Goal: Find specific page/section: Find specific page/section

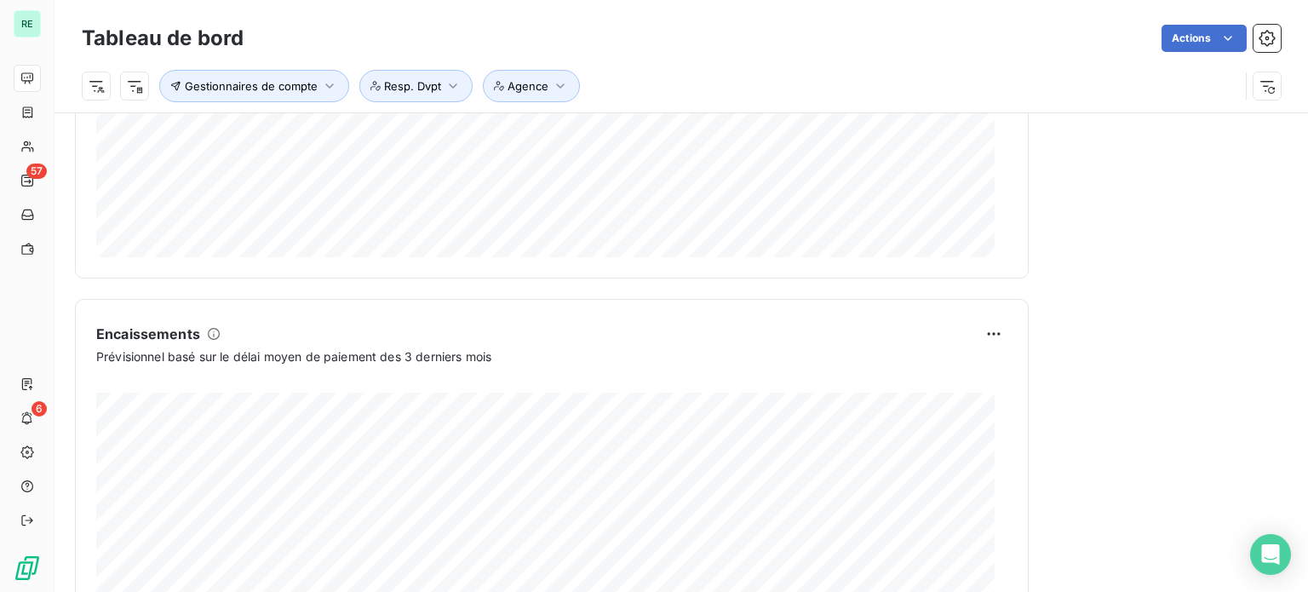
scroll to position [1067, 0]
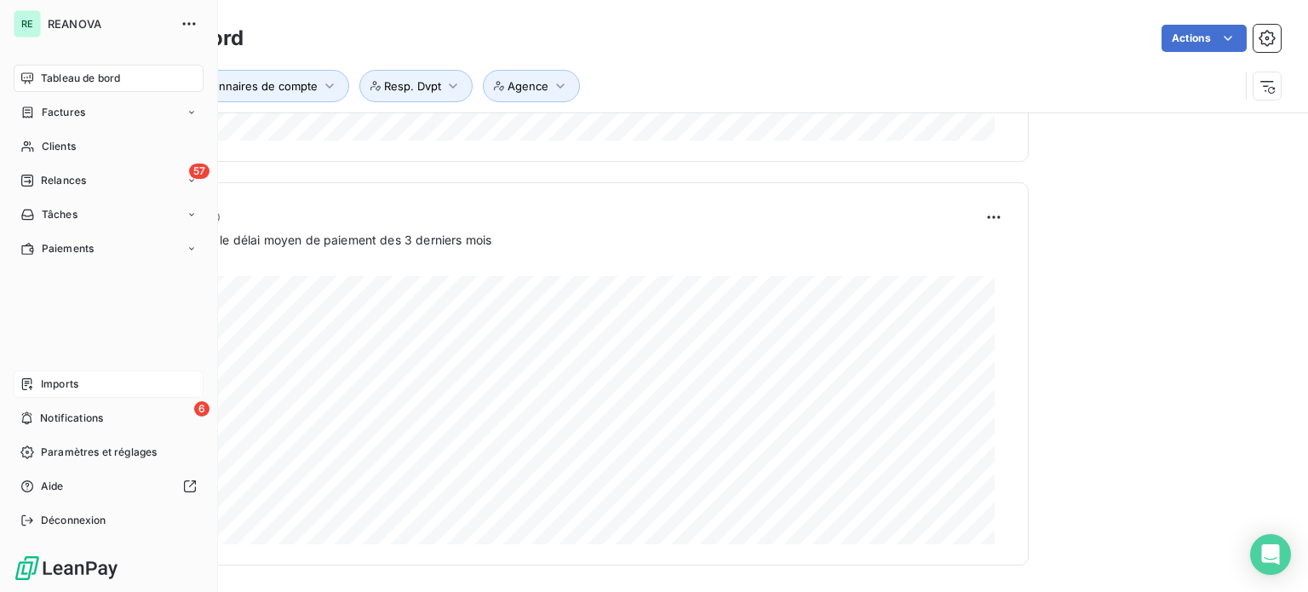
click at [66, 377] on span "Imports" at bounding box center [59, 383] width 37 height 15
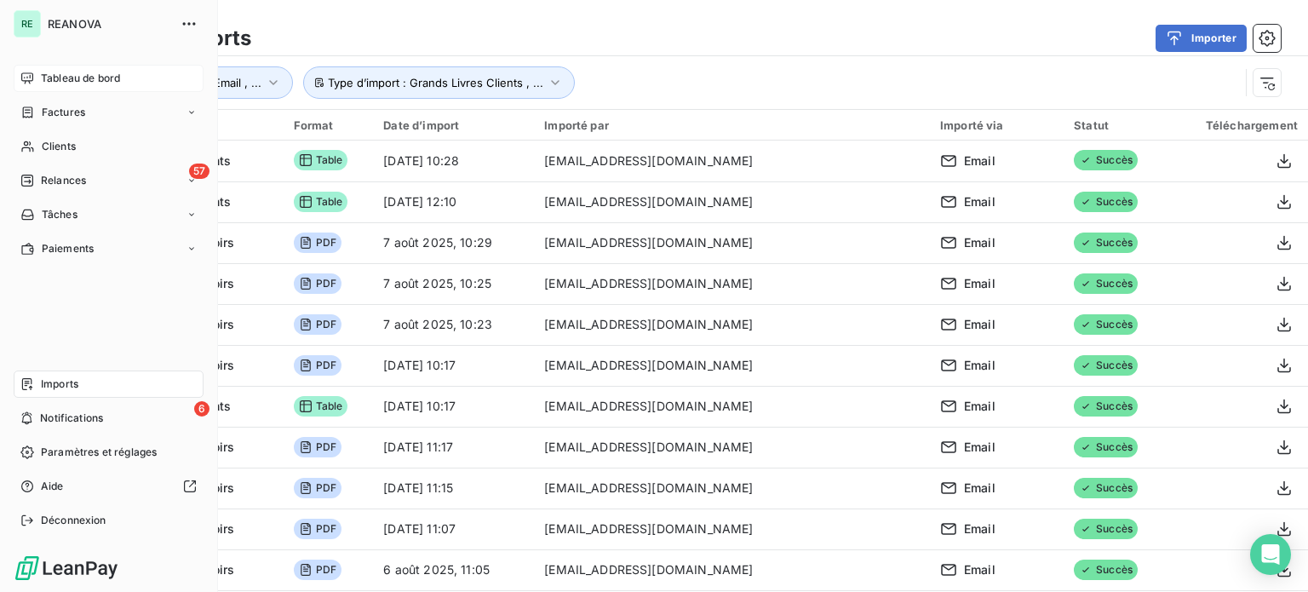
click at [65, 76] on span "Tableau de bord" at bounding box center [80, 78] width 79 height 15
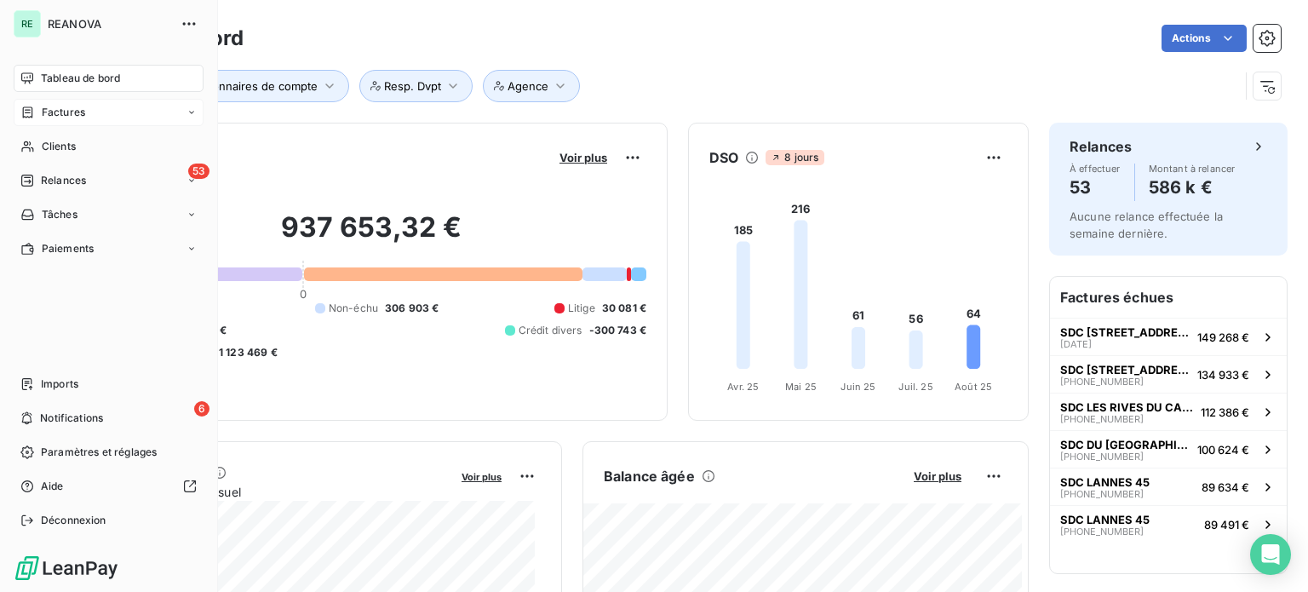
click at [67, 107] on span "Factures" at bounding box center [63, 112] width 43 height 15
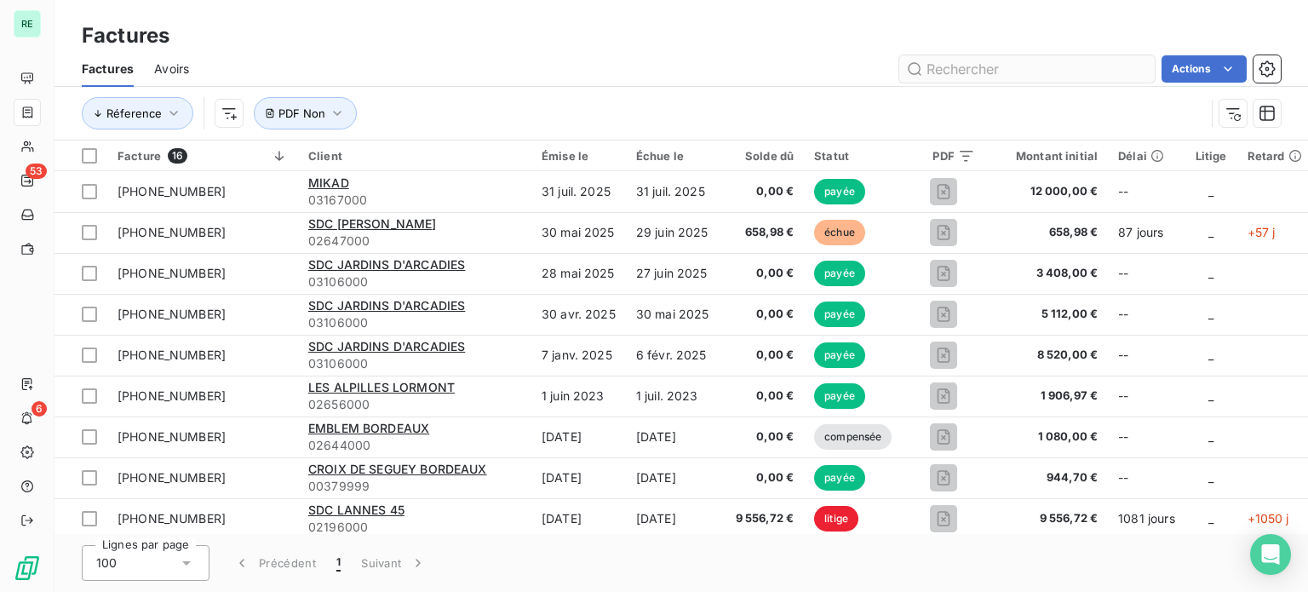
click at [992, 72] on input "text" at bounding box center [1027, 68] width 256 height 27
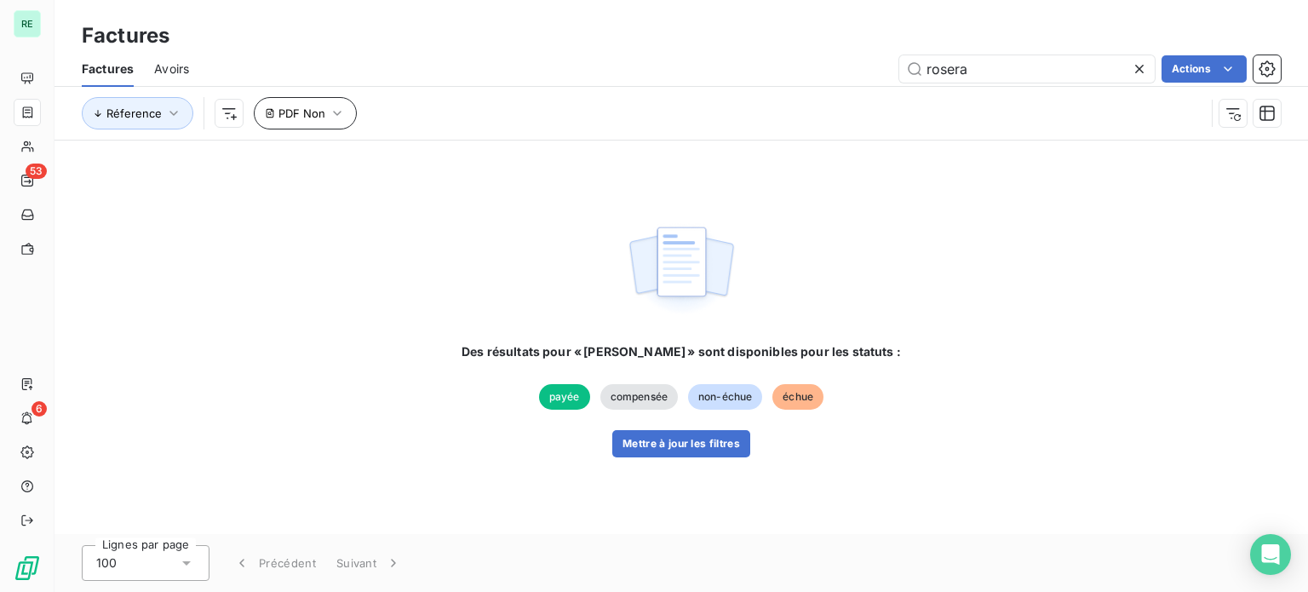
type input "rosera"
click at [321, 111] on span "PDF Non" at bounding box center [302, 113] width 47 height 14
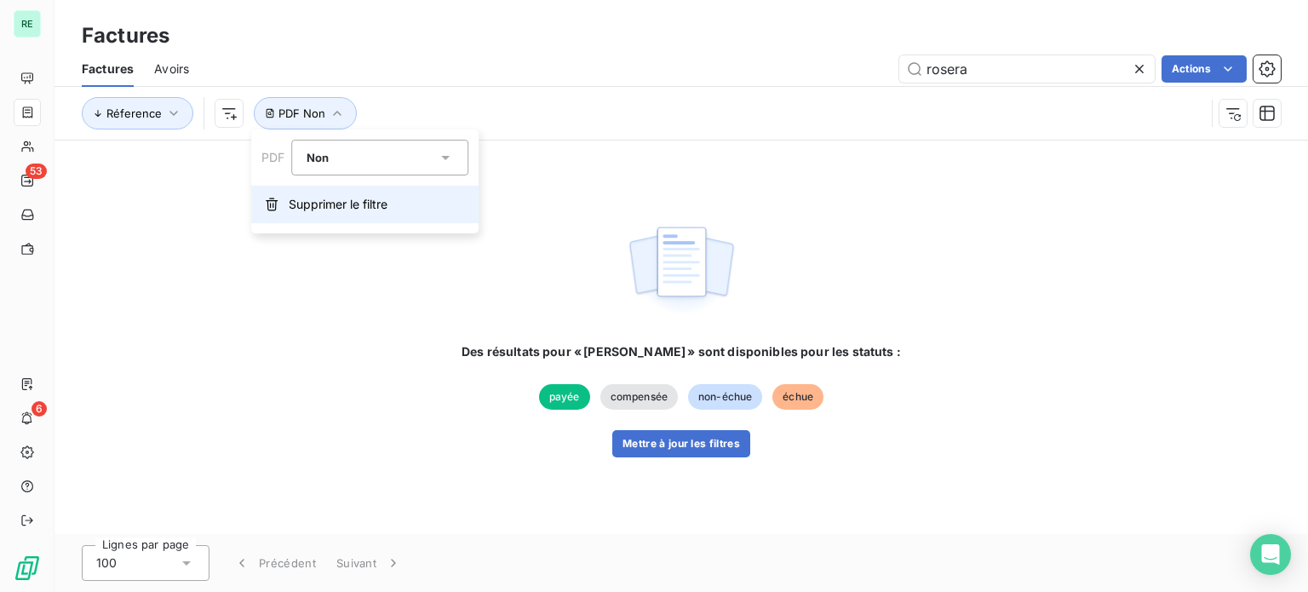
click at [331, 193] on button "Supprimer le filtre" at bounding box center [364, 204] width 227 height 37
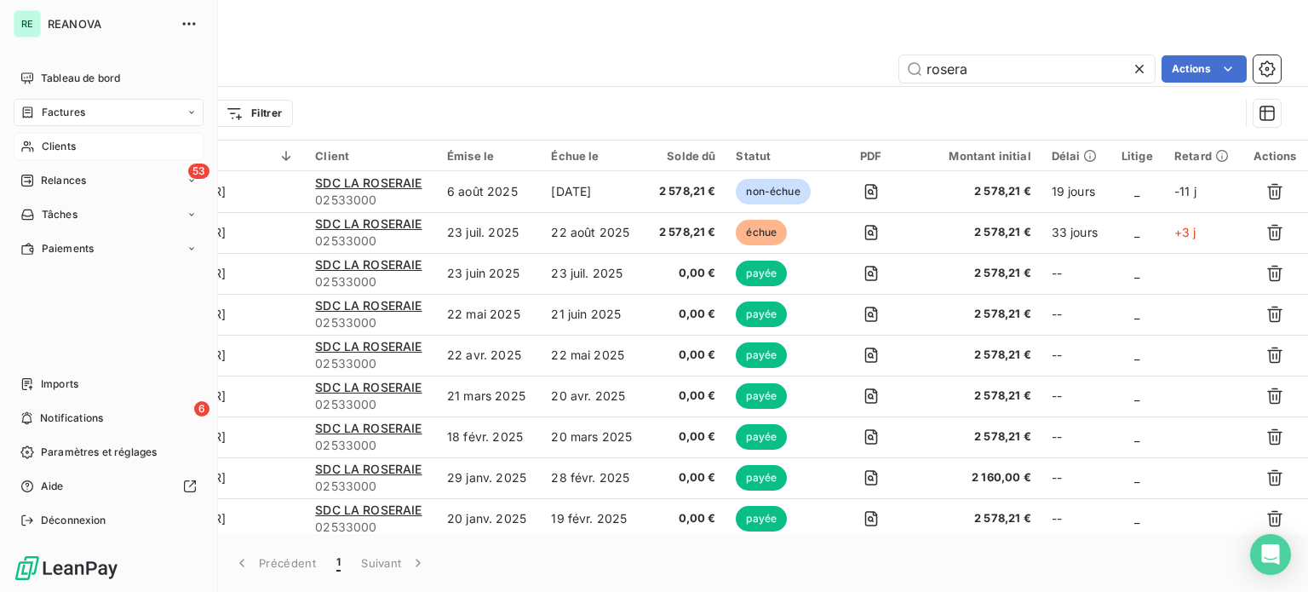
click at [68, 141] on span "Clients" at bounding box center [59, 146] width 34 height 15
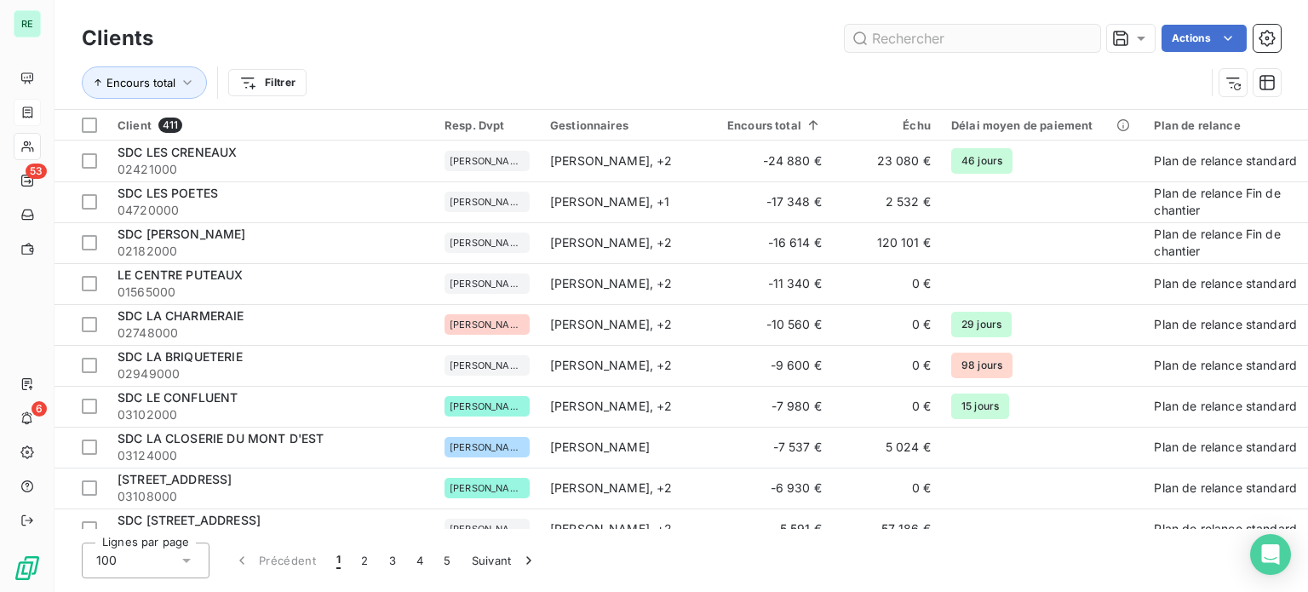
click at [929, 34] on input "text" at bounding box center [973, 38] width 256 height 27
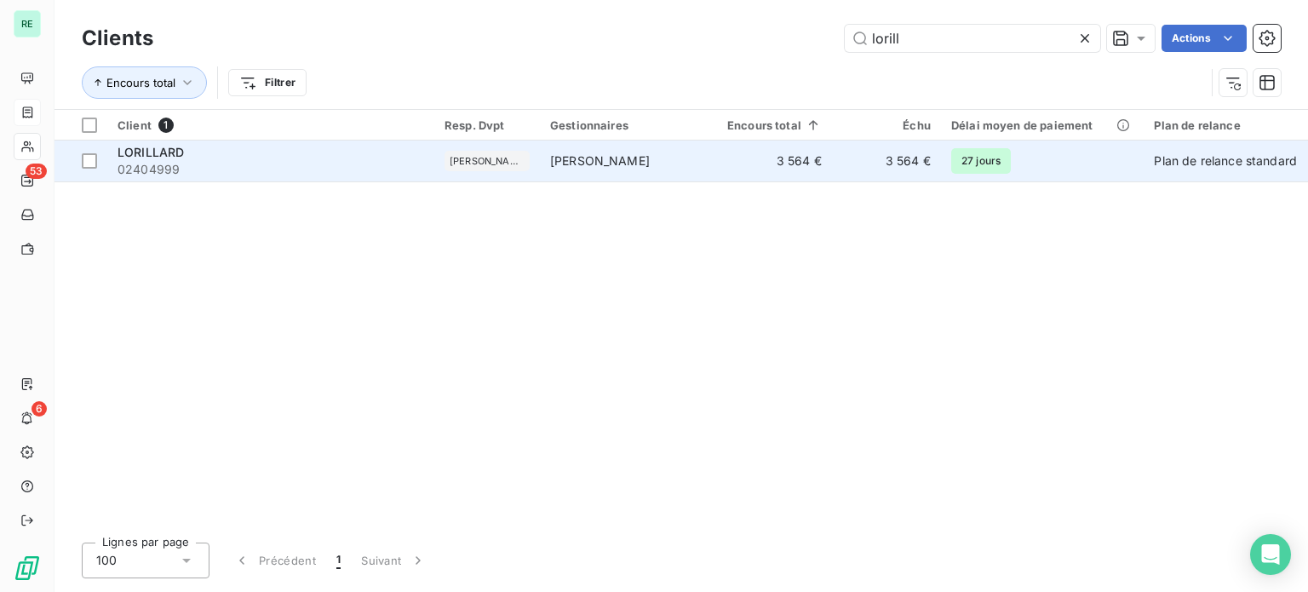
type input "lorill"
click at [272, 162] on span "02404999" at bounding box center [271, 169] width 307 height 17
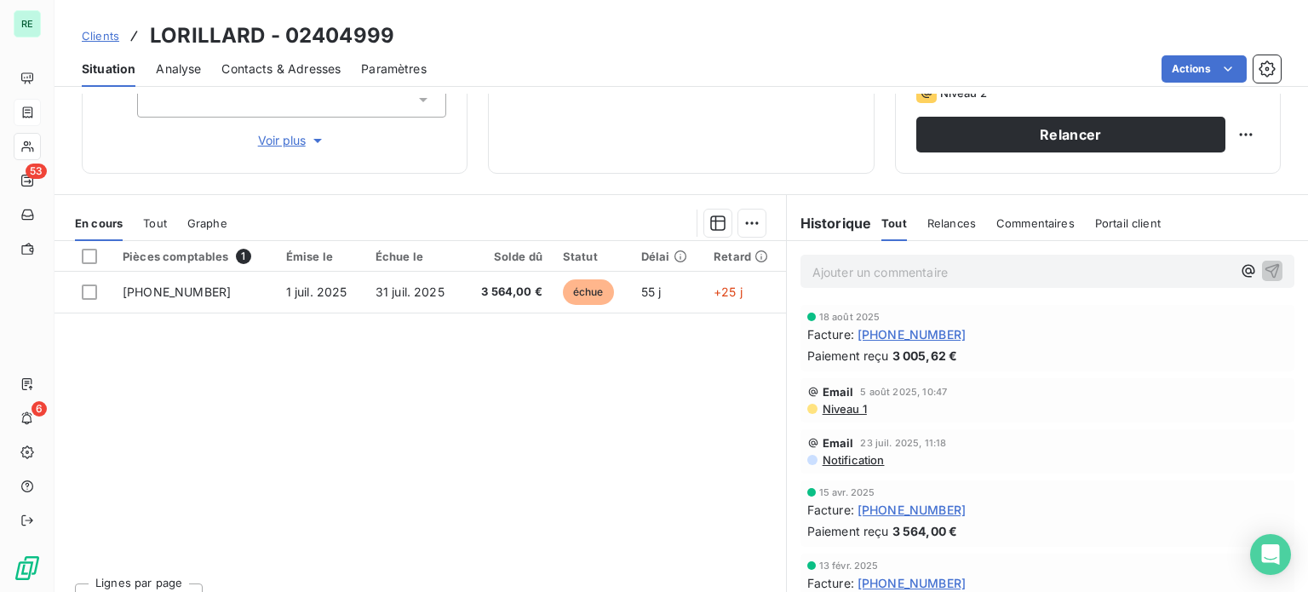
scroll to position [307, 0]
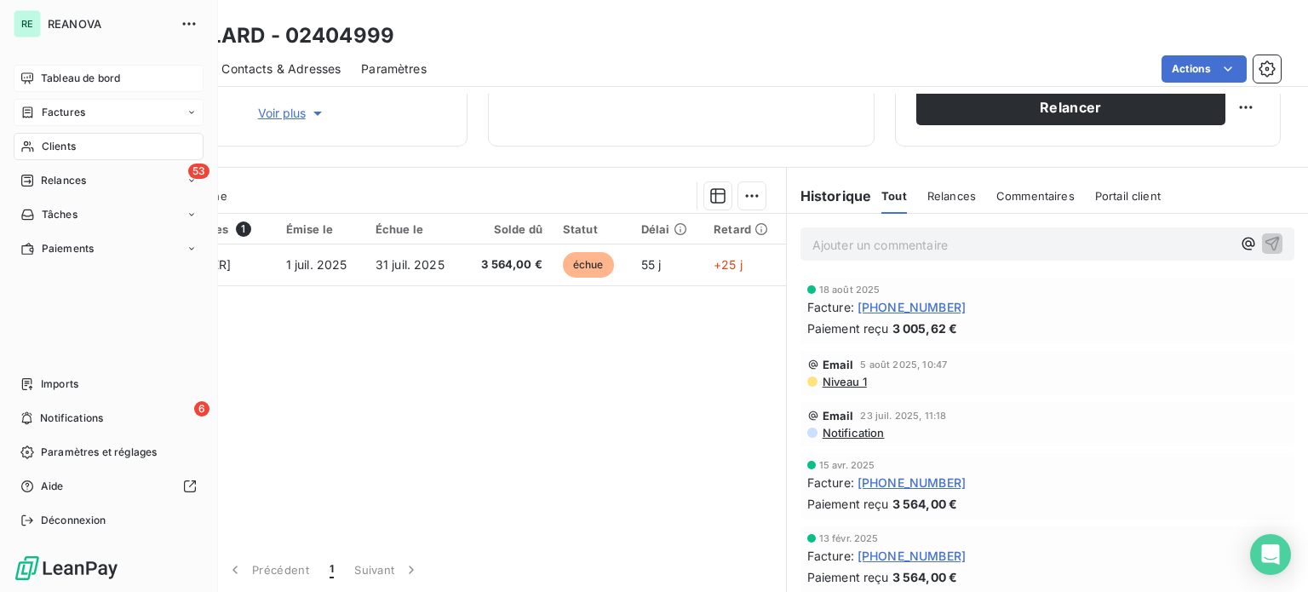
click at [63, 71] on span "Tableau de bord" at bounding box center [80, 78] width 79 height 15
